Goal: Task Accomplishment & Management: Manage account settings

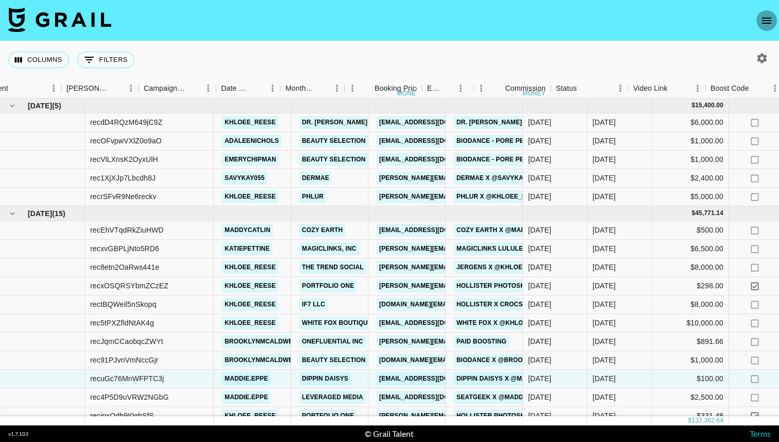
click at [756, 22] on button "open drawer" at bounding box center [766, 20] width 21 height 21
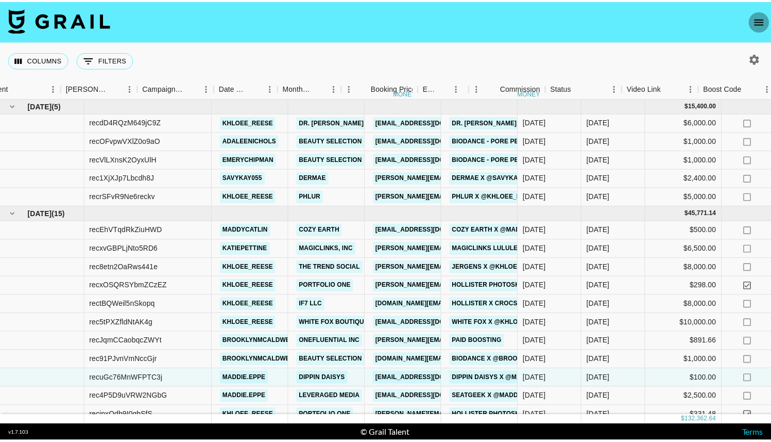
scroll to position [0, 307]
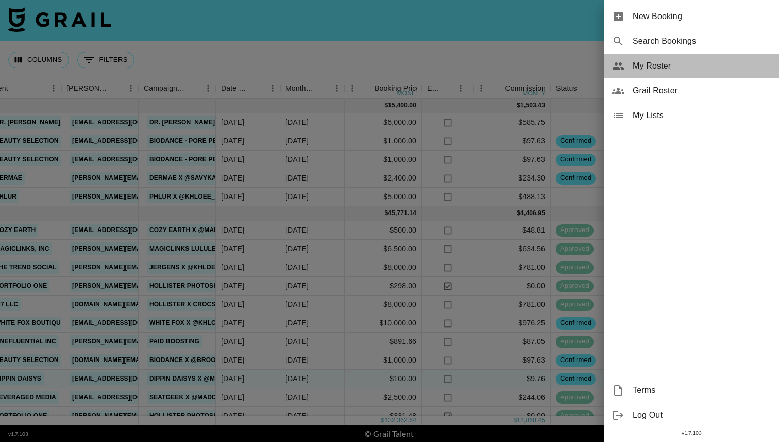
click at [712, 73] on div "My Roster" at bounding box center [691, 66] width 175 height 25
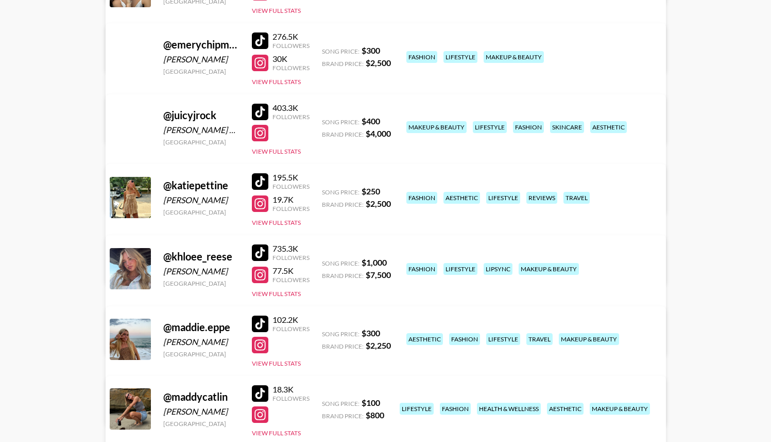
scroll to position [268, 0]
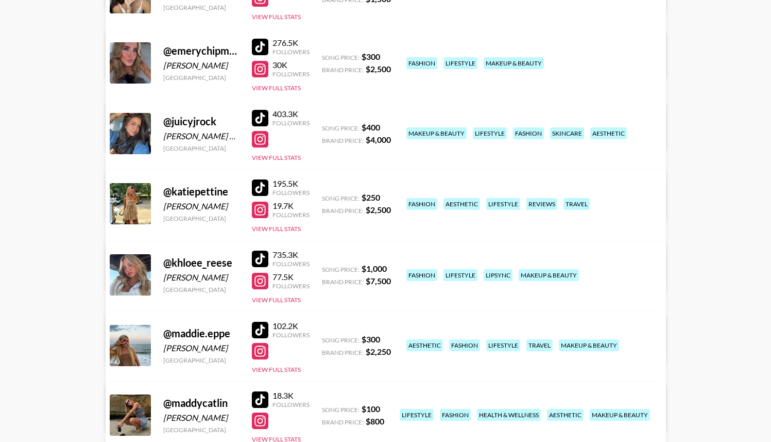
click at [325, 127] on link "View/Edit Details" at bounding box center [224, 132] width 201 height 10
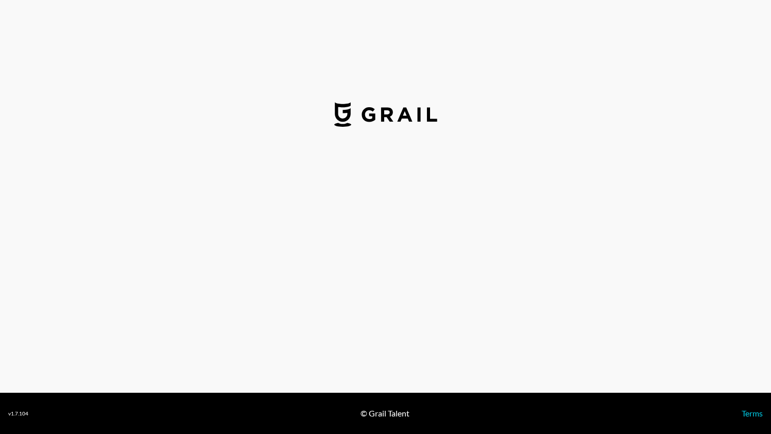
select select "USD"
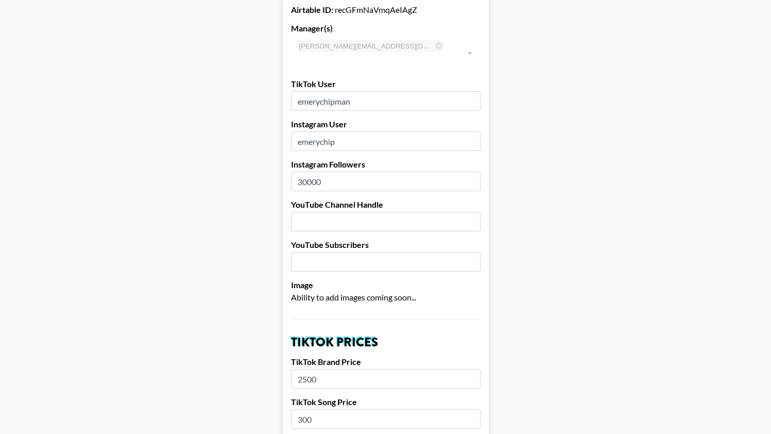
scroll to position [82, 0]
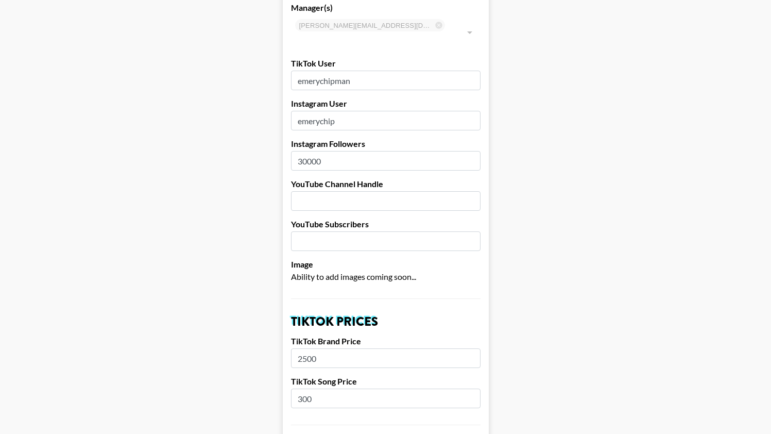
click at [307, 388] on input "300" at bounding box center [386, 398] width 190 height 20
type input "250"
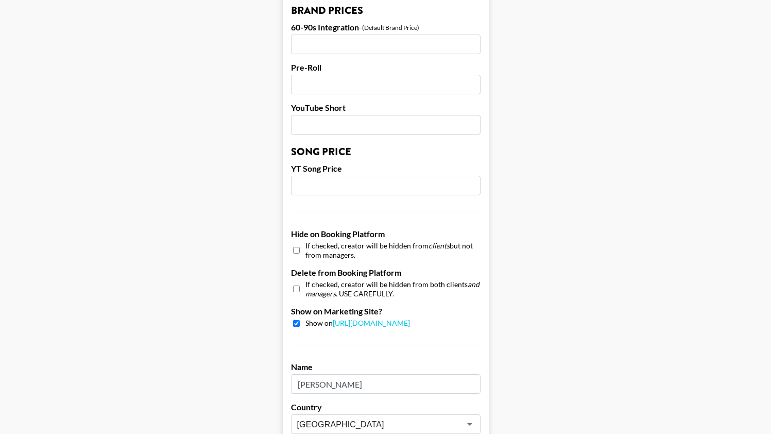
scroll to position [964, 0]
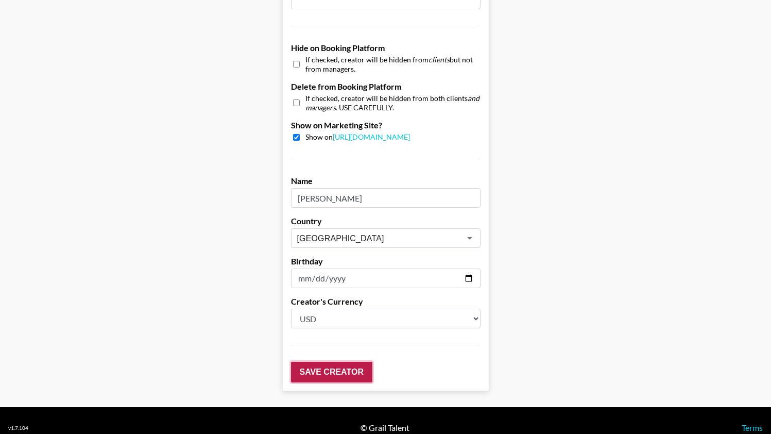
click at [340, 362] on input "Save Creator" at bounding box center [331, 372] width 81 height 21
